Goal: Information Seeking & Learning: Understand process/instructions

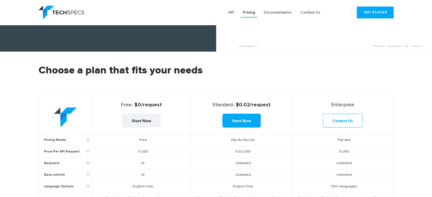
scroll to position [139, 0]
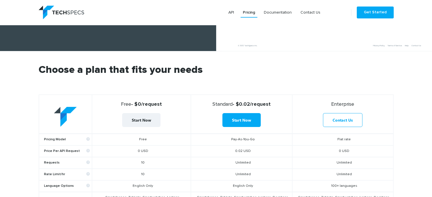
drag, startPoint x: 136, startPoint y: 120, endPoint x: 165, endPoint y: 121, distance: 28.4
click at [165, 146] on td "0 USD" at bounding box center [141, 152] width 99 height 12
click at [132, 157] on td "10" at bounding box center [141, 163] width 99 height 12
click at [138, 169] on td "10" at bounding box center [141, 175] width 99 height 12
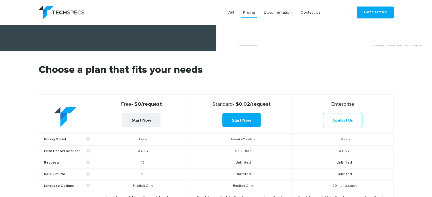
click at [138, 169] on td "10" at bounding box center [141, 175] width 99 height 12
drag, startPoint x: 333, startPoint y: 118, endPoint x: 362, endPoint y: 126, distance: 30.3
click at [362, 146] on td "0 USD" at bounding box center [342, 152] width 101 height 12
drag, startPoint x: 341, startPoint y: 135, endPoint x: 367, endPoint y: 139, distance: 25.8
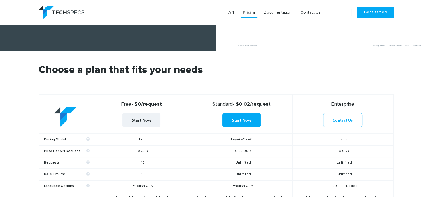
click at [339, 169] on td "Unlimited" at bounding box center [342, 175] width 101 height 12
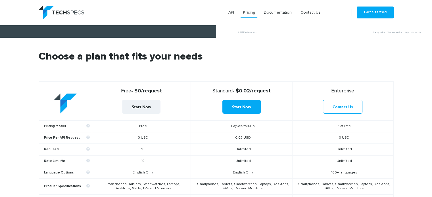
scroll to position [173, 0]
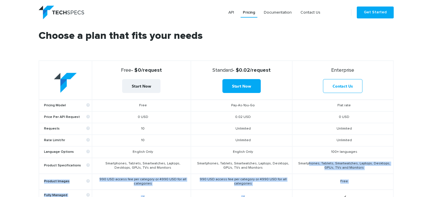
drag, startPoint x: 310, startPoint y: 126, endPoint x: 356, endPoint y: 156, distance: 55.2
click at [356, 174] on td "Free" at bounding box center [342, 182] width 101 height 16
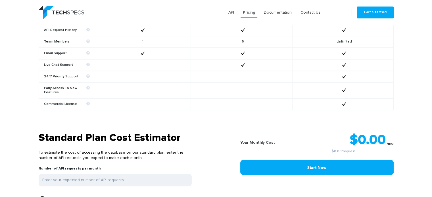
scroll to position [384, 0]
